Goal: Check status: Check status

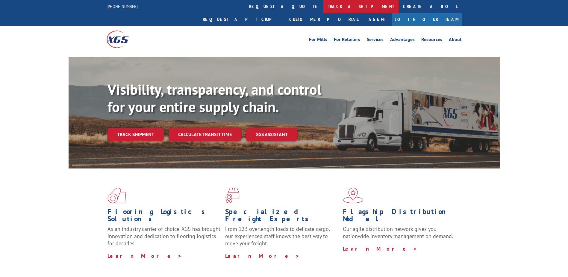
click at [323, 6] on link "track a shipment" at bounding box center [360, 6] width 75 height 13
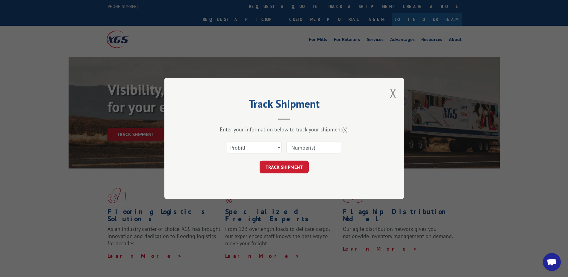
click at [282, 145] on div "Select category... Probill BOL PO" at bounding box center [284, 148] width 180 height 20
click at [278, 147] on select "Select category... Probill BOL PO" at bounding box center [254, 147] width 55 height 13
select select "bol"
click at [227, 141] on select "Select category... Probill BOL PO" at bounding box center [254, 147] width 55 height 13
click at [297, 146] on input at bounding box center [313, 147] width 55 height 13
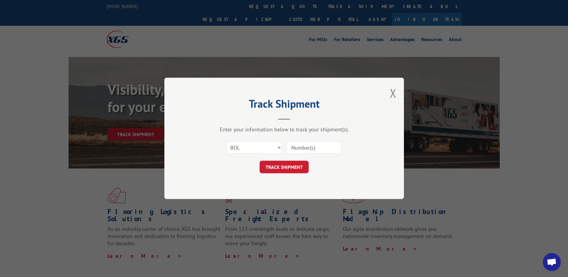
paste input "2848886"
type input "2848886"
click at [266, 169] on button "TRACK SHIPMENT" at bounding box center [284, 167] width 49 height 13
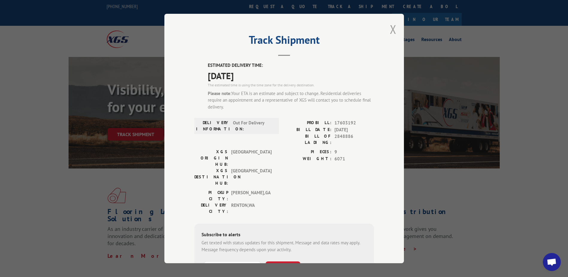
click at [391, 29] on button "Close modal" at bounding box center [393, 29] width 7 height 16
